Goal: Find specific page/section: Find specific page/section

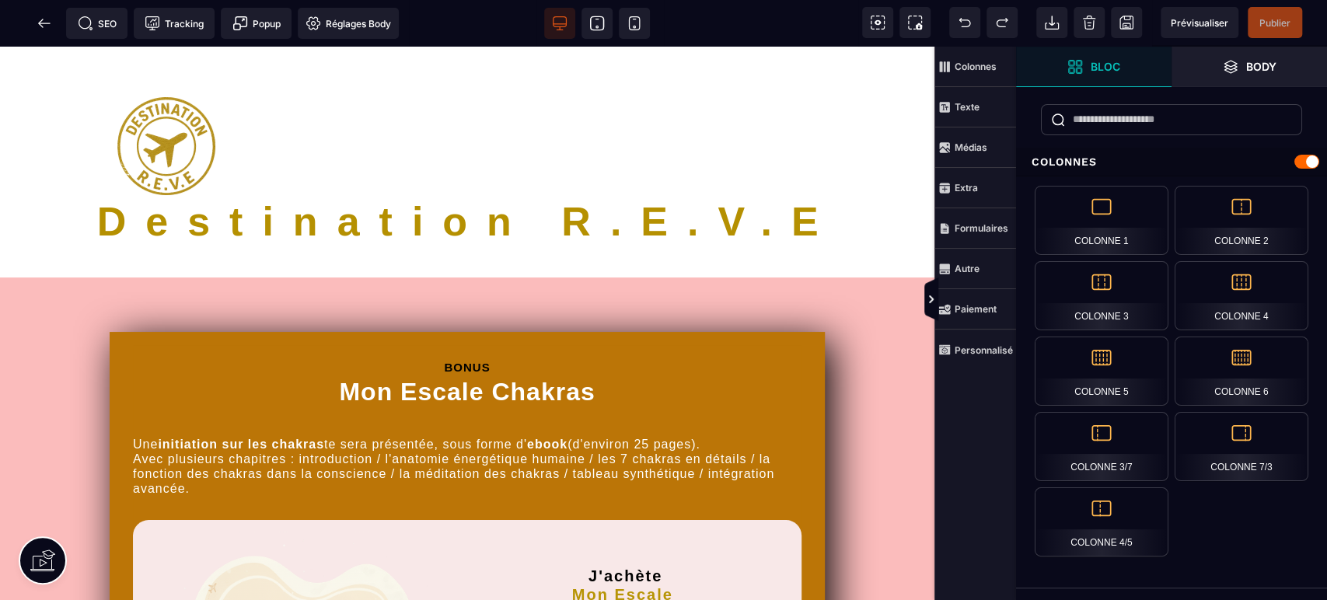
click at [634, 23] on icon at bounding box center [635, 24] width 16 height 16
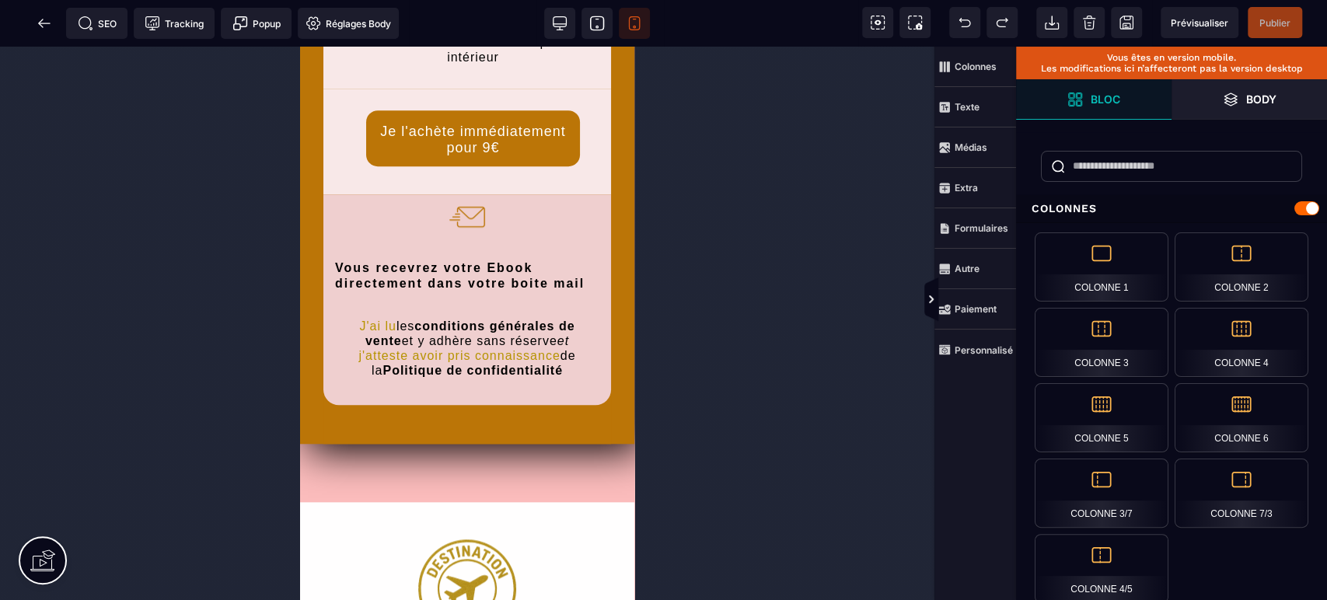
scroll to position [945, 0]
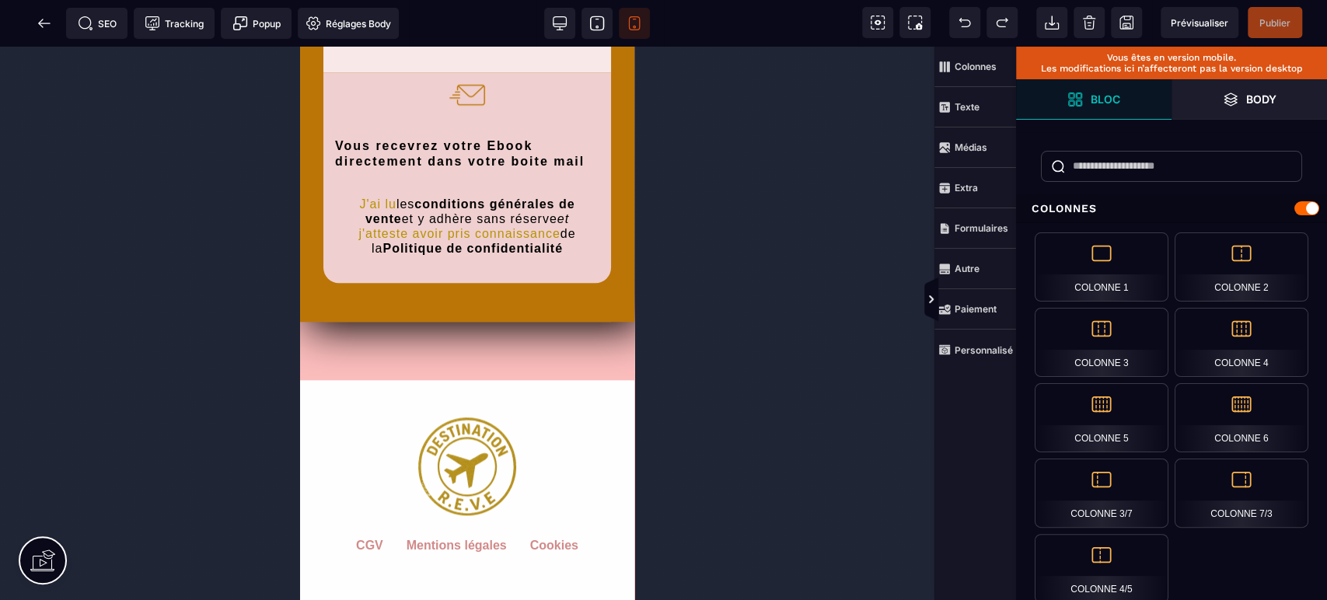
click at [42, 18] on icon at bounding box center [45, 24] width 16 height 16
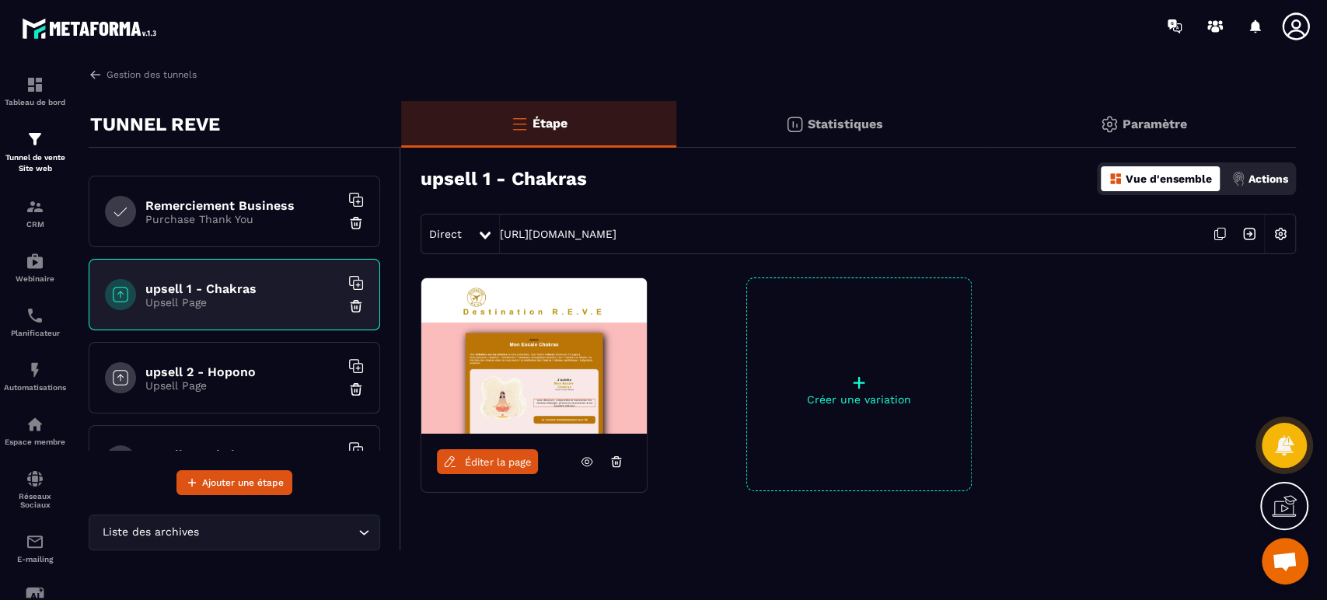
scroll to position [608, 0]
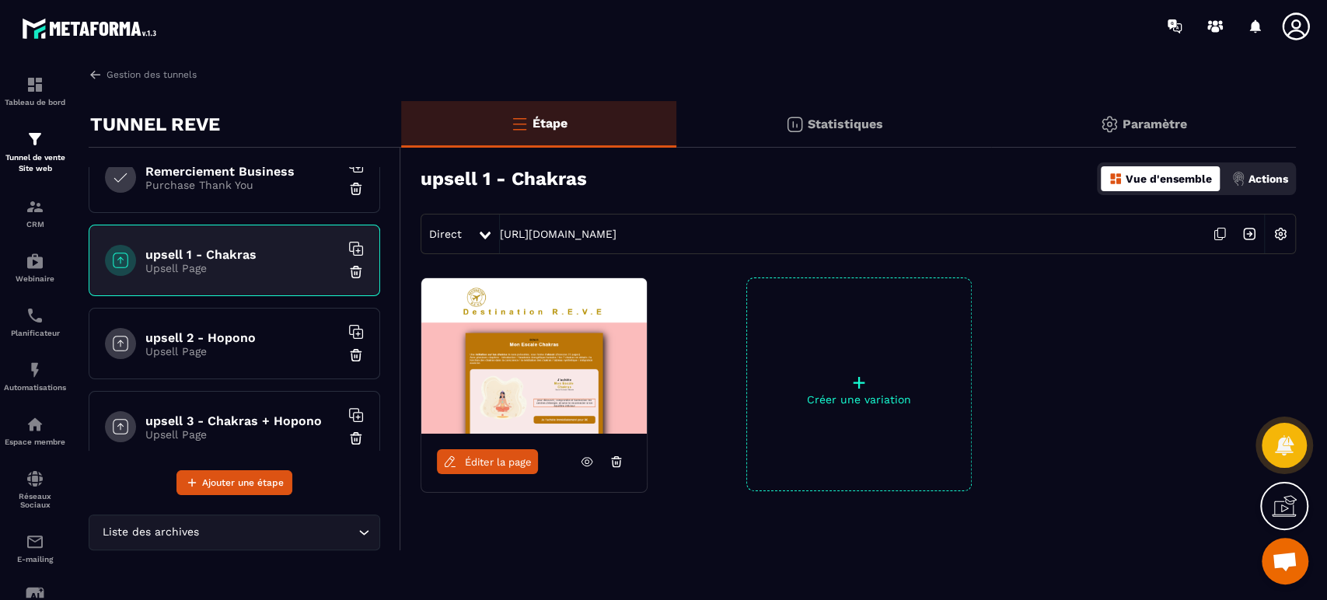
click at [242, 334] on h6 "upsell 2 - Hopono" at bounding box center [242, 337] width 194 height 15
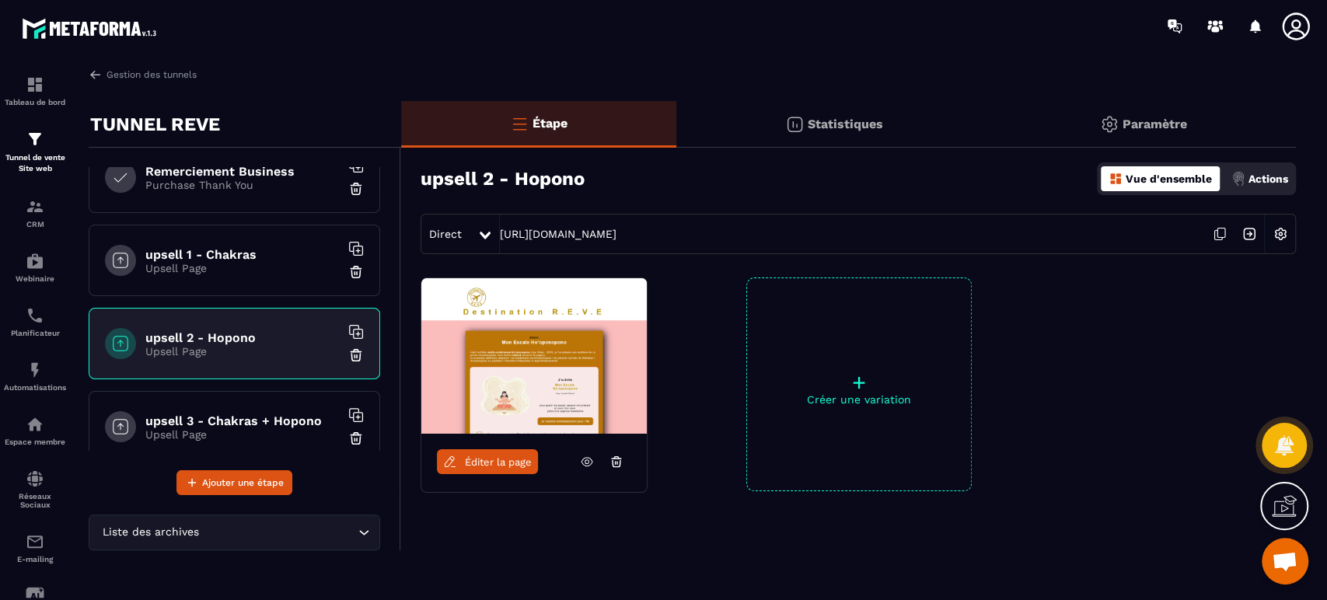
click at [510, 459] on span "Éditer la page" at bounding box center [498, 462] width 67 height 12
